Goal: Information Seeking & Learning: Learn about a topic

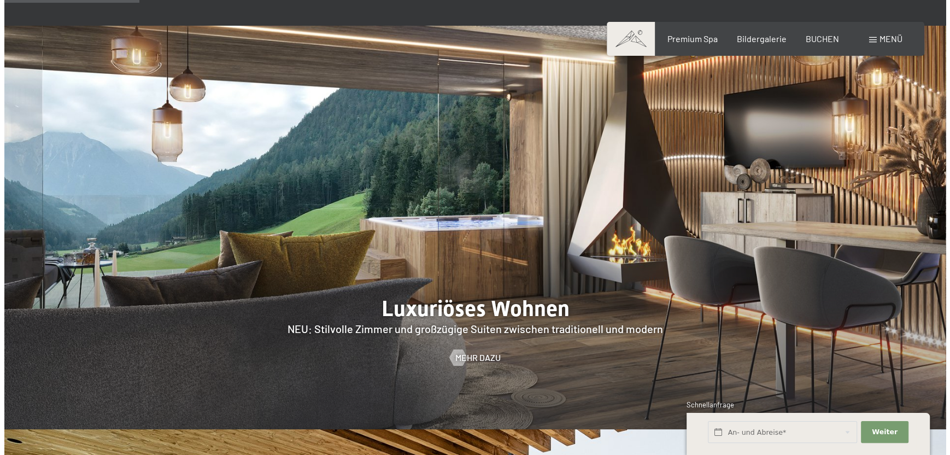
scroll to position [1038, 0]
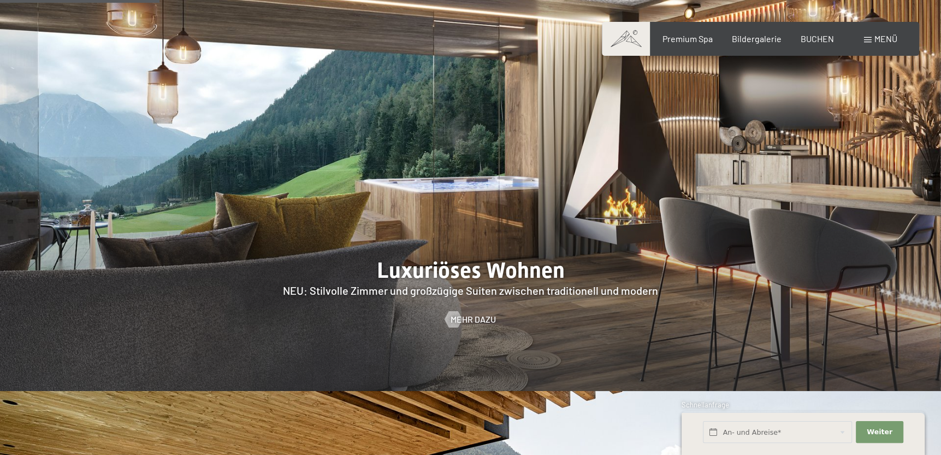
click at [882, 41] on span "Menü" at bounding box center [886, 38] width 23 height 10
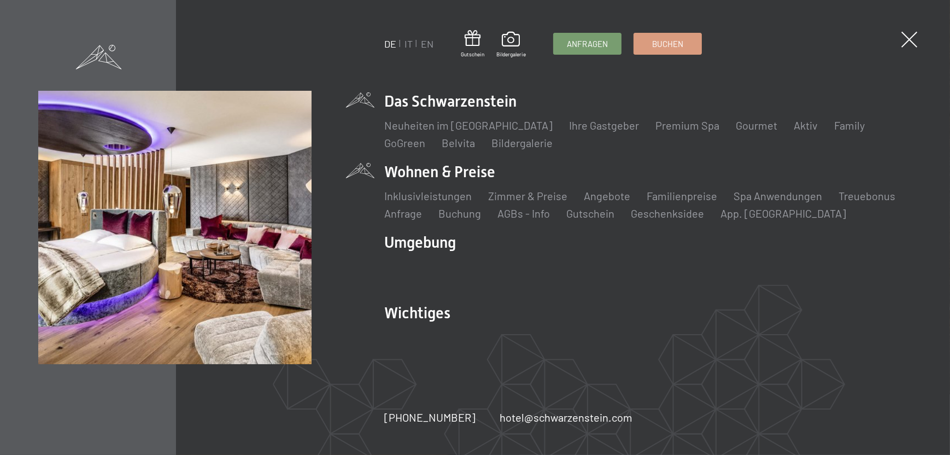
click at [426, 168] on li "Wohnen & Preise Inklusivleistungen [PERSON_NAME] & Preise Liste Angebote Liste …" at bounding box center [648, 191] width 528 height 60
click at [516, 193] on link "Zimmer & Preise" at bounding box center [527, 195] width 79 height 13
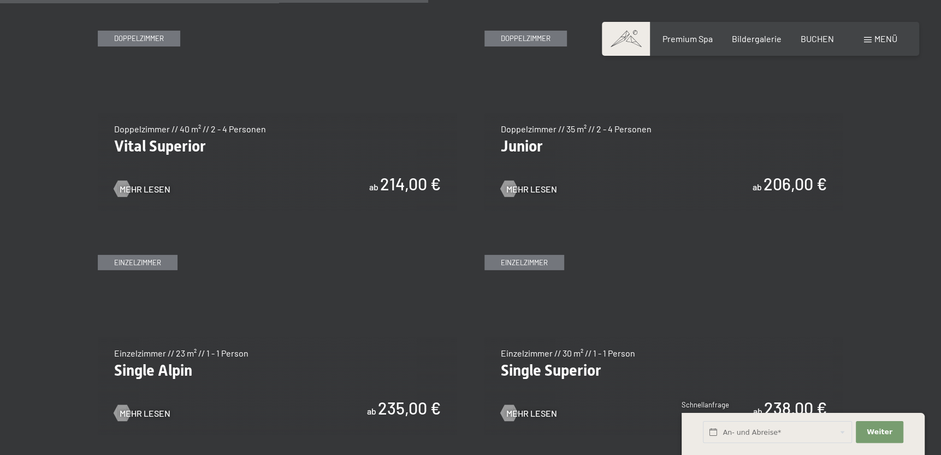
scroll to position [1585, 0]
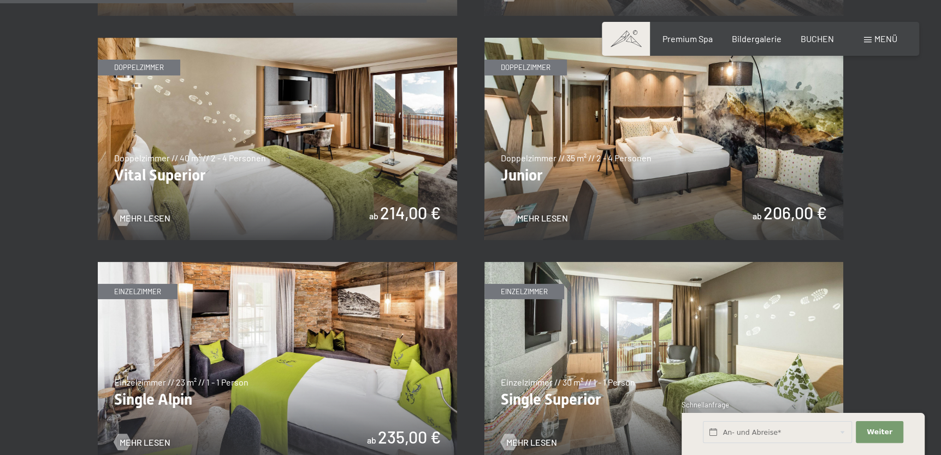
click at [536, 216] on span "Mehr Lesen" at bounding box center [542, 217] width 51 height 12
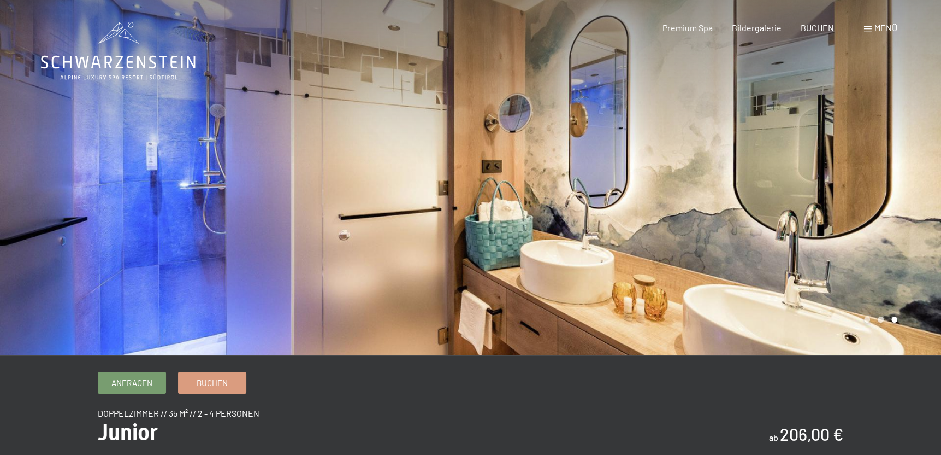
click at [885, 25] on span "Menü" at bounding box center [886, 27] width 23 height 10
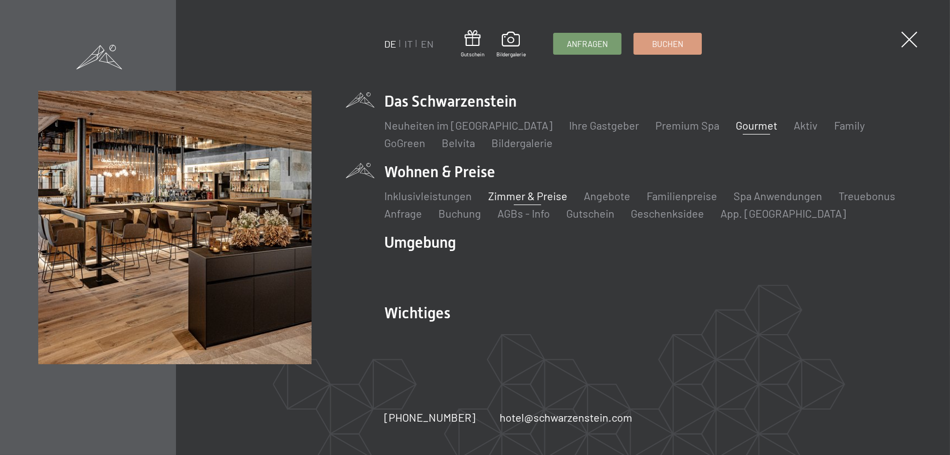
click at [735, 123] on link "Gourmet" at bounding box center [756, 125] width 42 height 13
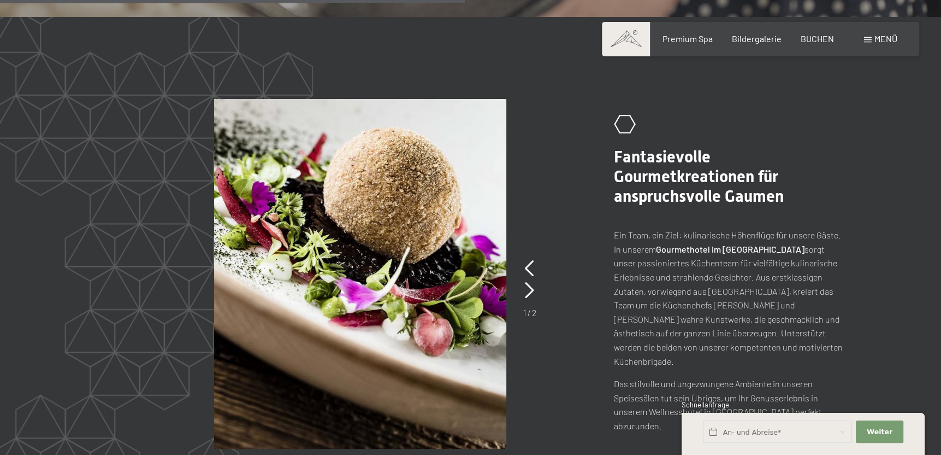
scroll to position [2076, 0]
